Goal: Task Accomplishment & Management: Complete application form

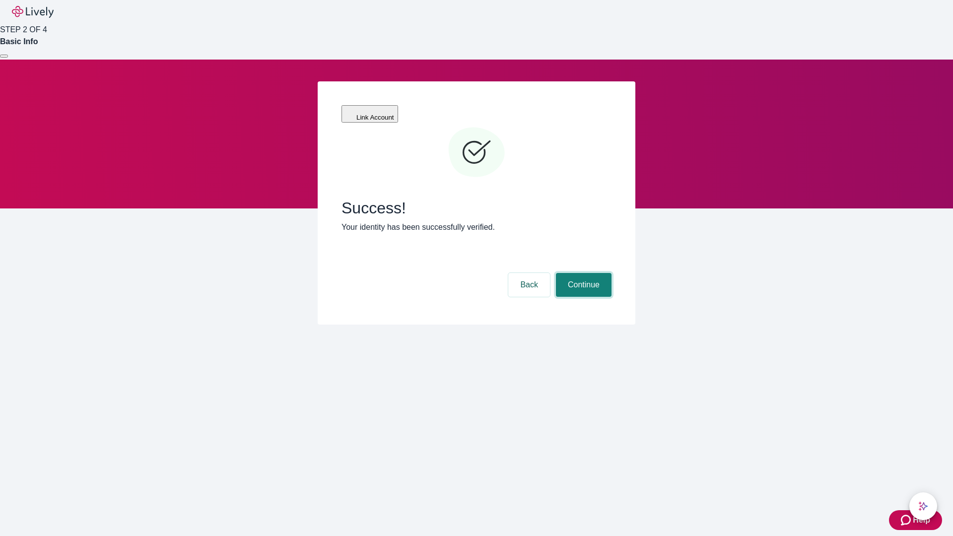
click at [583, 273] on button "Continue" at bounding box center [584, 285] width 56 height 24
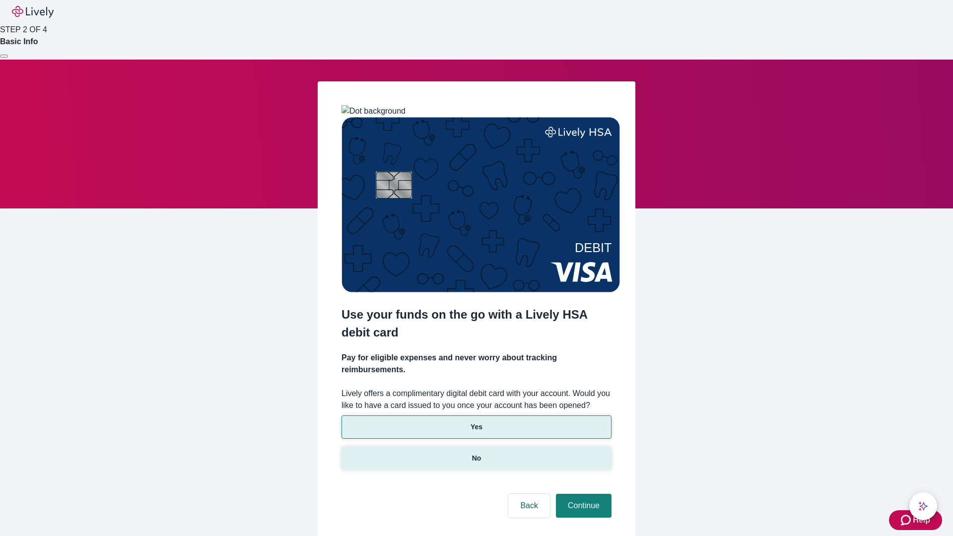
click at [476, 453] on p "No" at bounding box center [476, 458] width 9 height 10
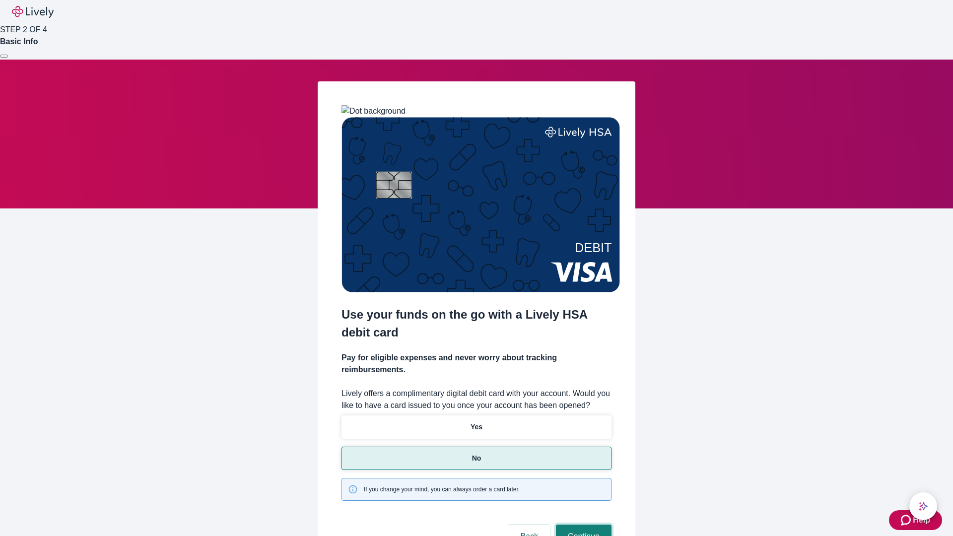
click at [583, 525] on button "Continue" at bounding box center [584, 537] width 56 height 24
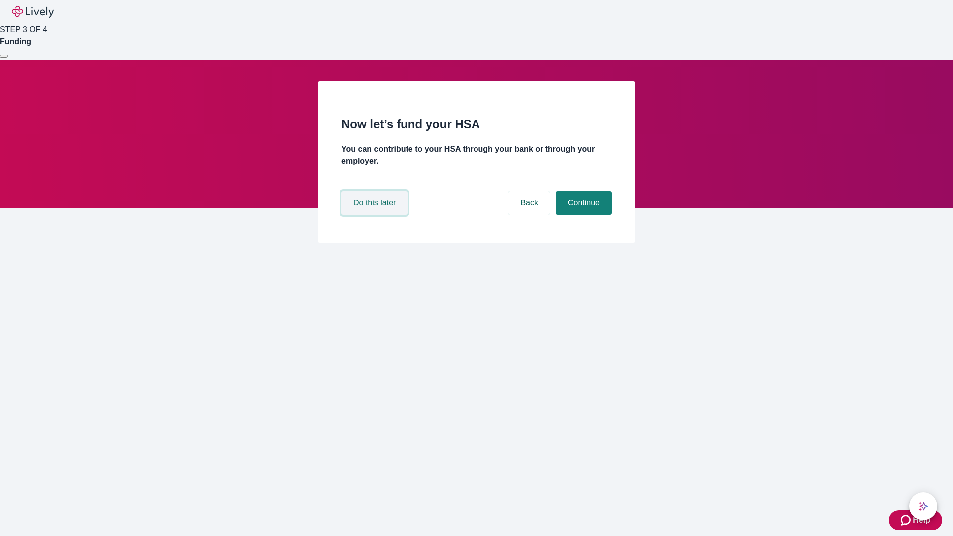
click at [376, 215] on button "Do this later" at bounding box center [375, 203] width 66 height 24
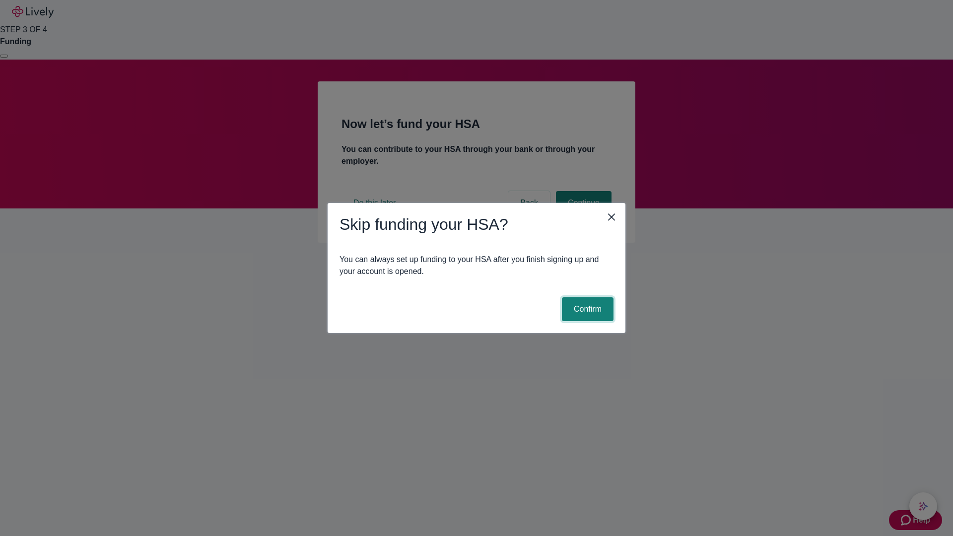
click at [586, 309] on button "Confirm" at bounding box center [588, 309] width 52 height 24
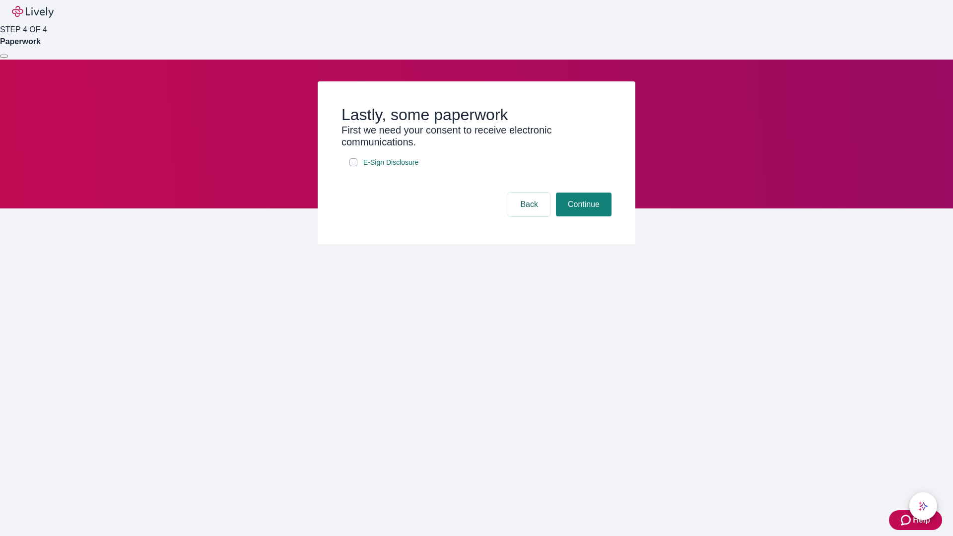
click at [354, 166] on input "E-Sign Disclosure" at bounding box center [354, 162] width 8 height 8
checkbox input "true"
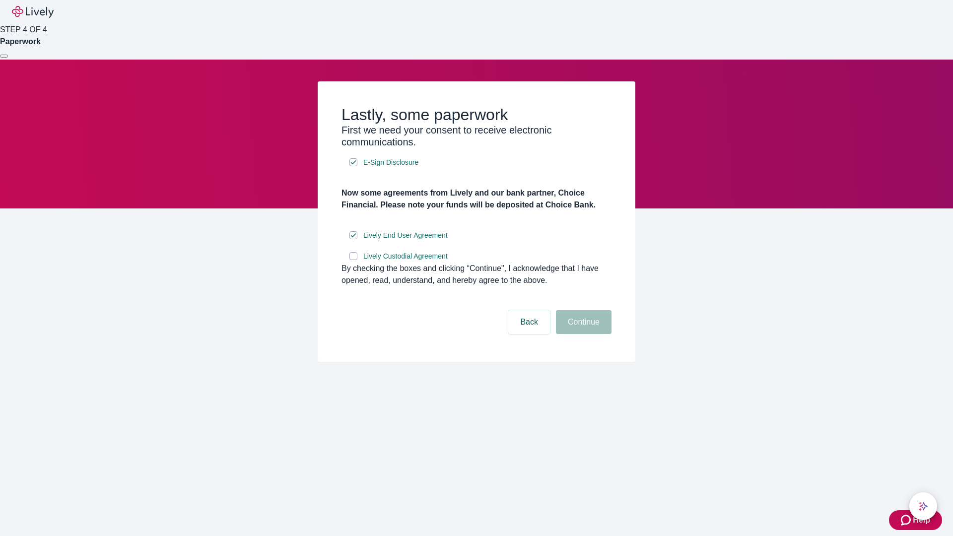
click at [354, 260] on input "Lively Custodial Agreement" at bounding box center [354, 256] width 8 height 8
checkbox input "true"
click at [583, 334] on button "Continue" at bounding box center [584, 322] width 56 height 24
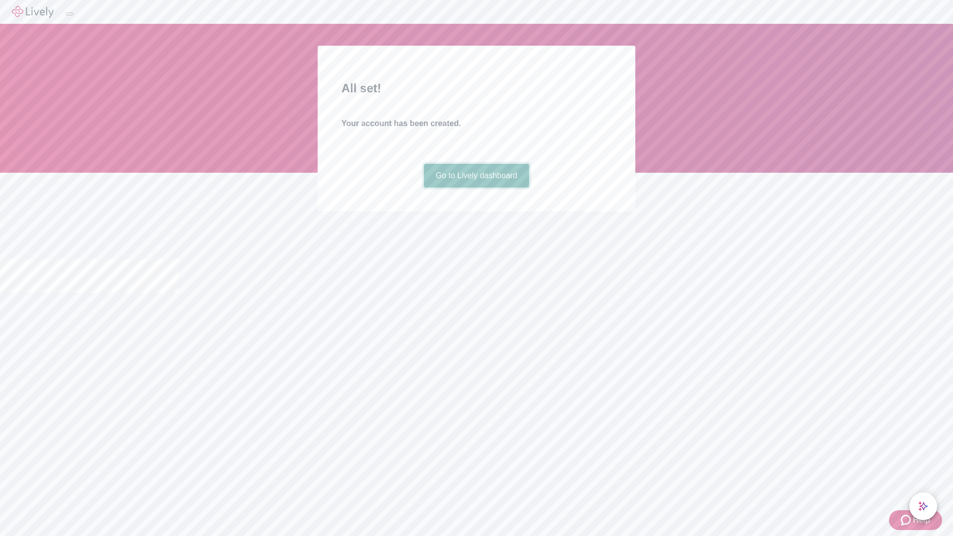
click at [476, 188] on link "Go to Lively dashboard" at bounding box center [477, 176] width 106 height 24
